Goal: Information Seeking & Learning: Learn about a topic

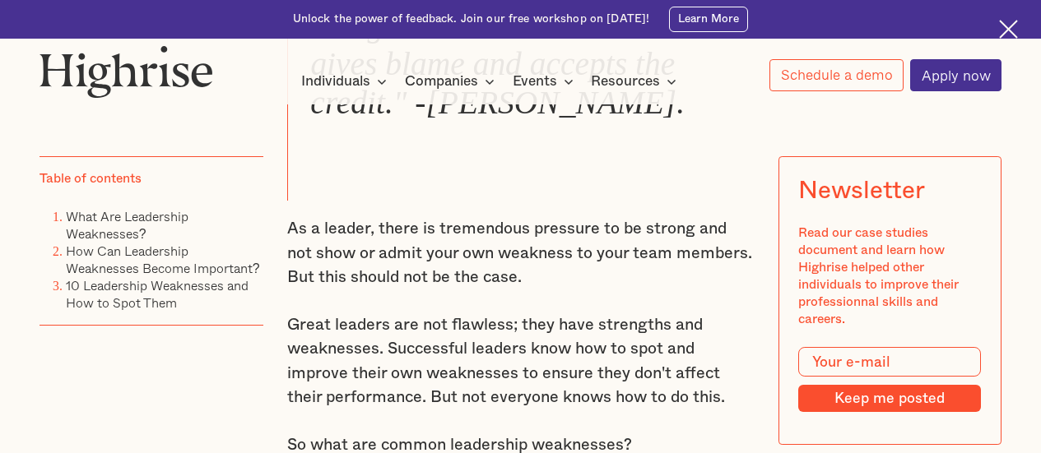
scroll to position [1152, 0]
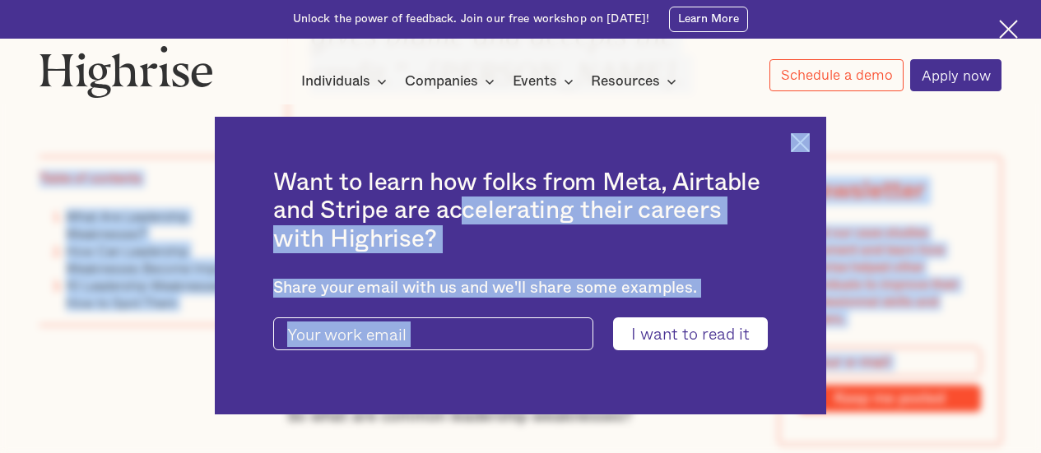
drag, startPoint x: 288, startPoint y: 216, endPoint x: 602, endPoint y: 188, distance: 314.8
click at [810, 139] on img at bounding box center [800, 142] width 19 height 19
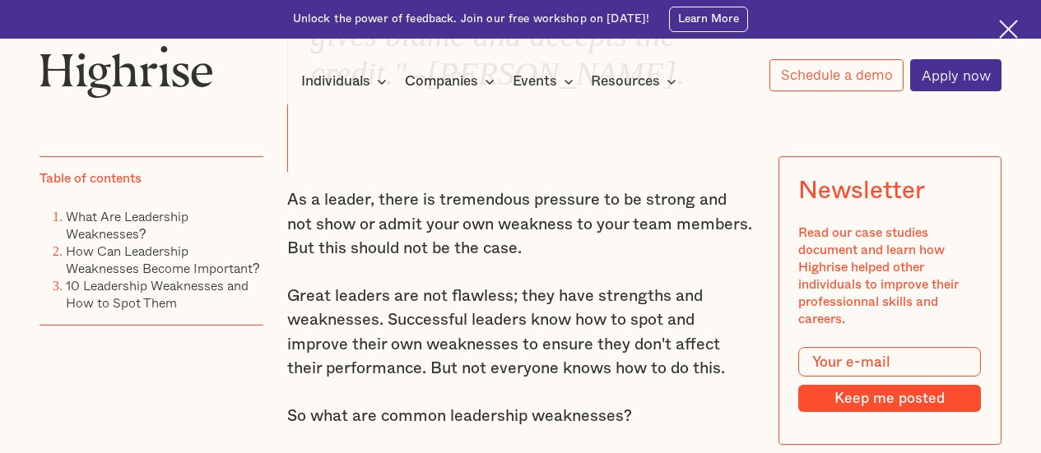
click at [491, 262] on p "As a leader, there is tremendous pressure to be strong and not show or admit yo…" at bounding box center [520, 224] width 467 height 73
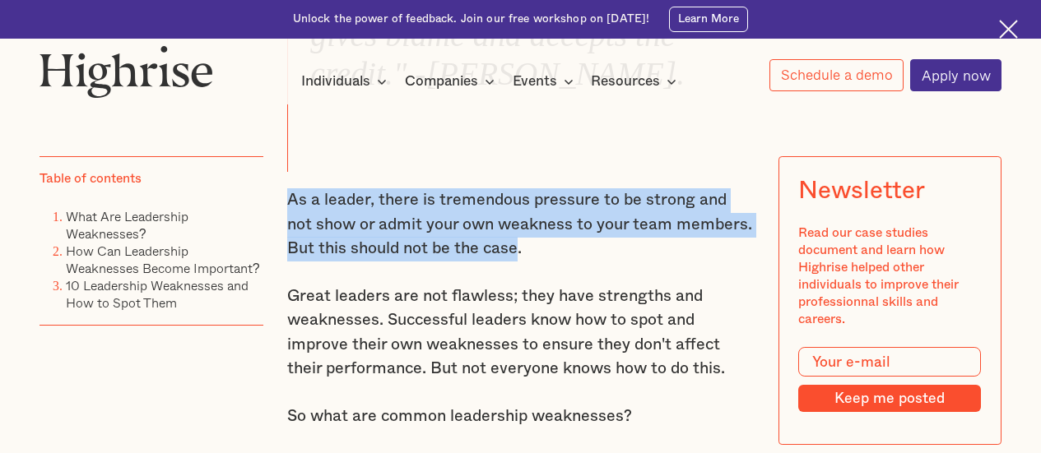
drag, startPoint x: 489, startPoint y: 263, endPoint x: 284, endPoint y: 213, distance: 211.0
click at [287, 213] on p "As a leader, there is tremendous pressure to be strong and not show or admit yo…" at bounding box center [520, 224] width 467 height 73
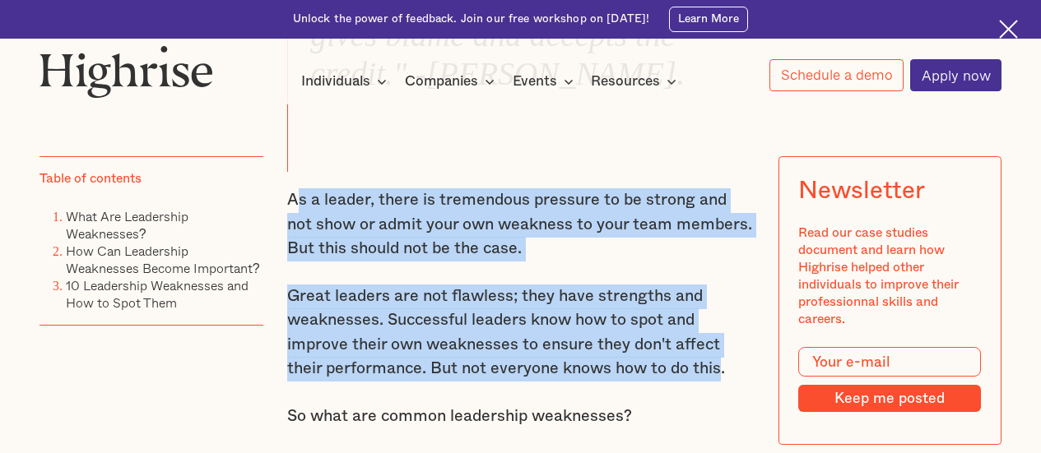
drag, startPoint x: 724, startPoint y: 388, endPoint x: 290, endPoint y: 208, distance: 470.1
drag, startPoint x: 533, startPoint y: 268, endPoint x: 656, endPoint y: 318, distance: 132.5
click at [535, 262] on p "As a leader, there is tremendous pressure to be strong and not show or admit yo…" at bounding box center [520, 224] width 467 height 73
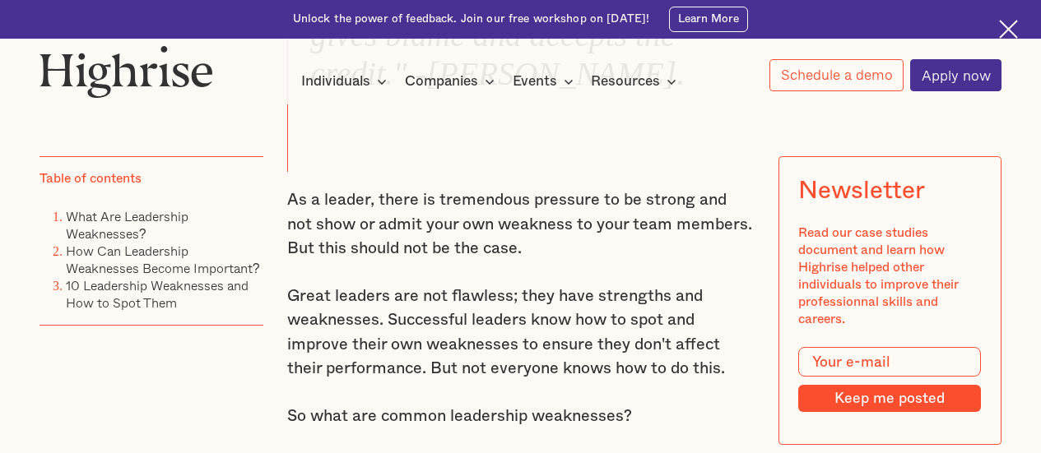
click at [733, 382] on p "Great leaders are not flawless; they have strengths and weaknesses. Successful …" at bounding box center [520, 333] width 467 height 97
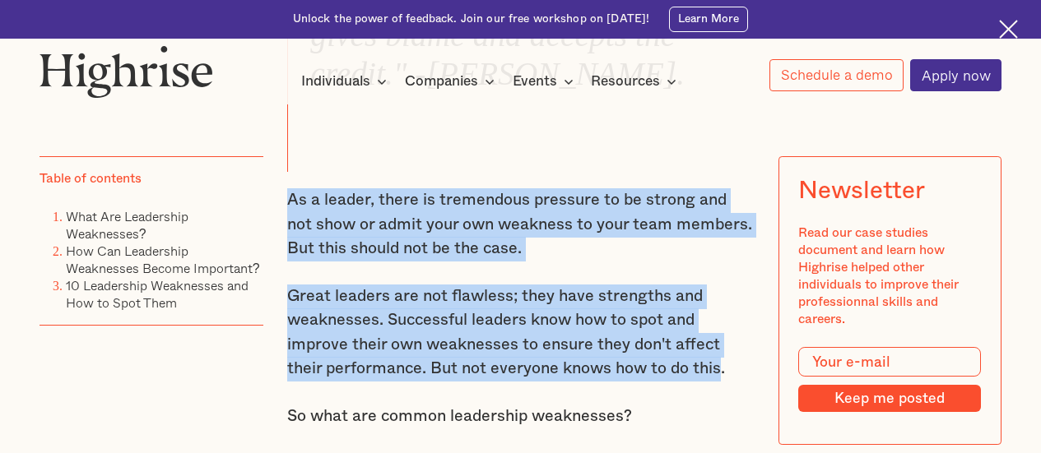
drag, startPoint x: 724, startPoint y: 385, endPoint x: 319, endPoint y: 225, distance: 435.2
copy div "As a leader, there is tremendous pressure to be strong and not show or admit yo…"
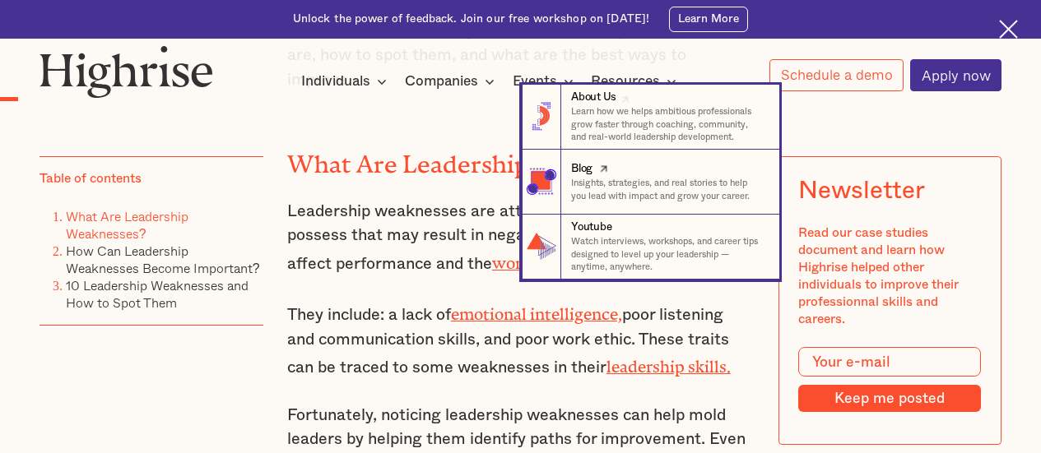
scroll to position [1893, 0]
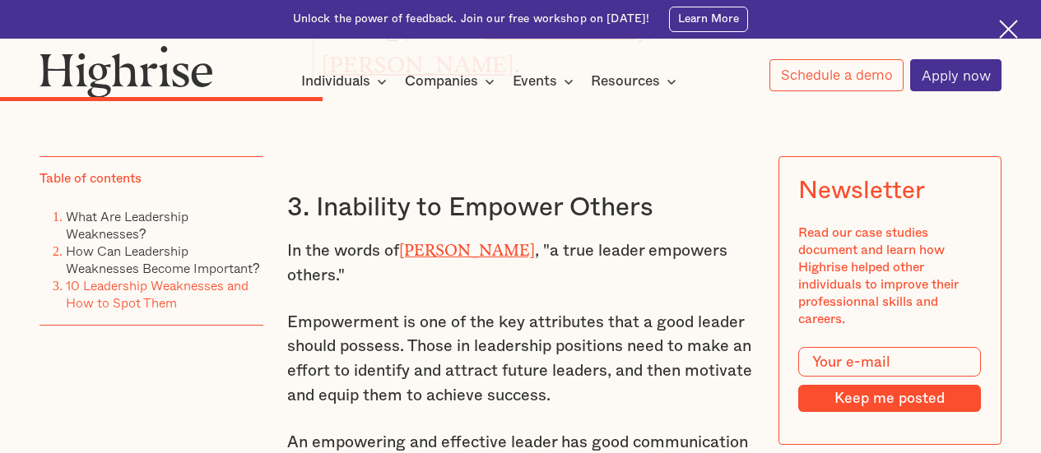
scroll to position [6172, 0]
